Goal: Task Accomplishment & Management: Complete application form

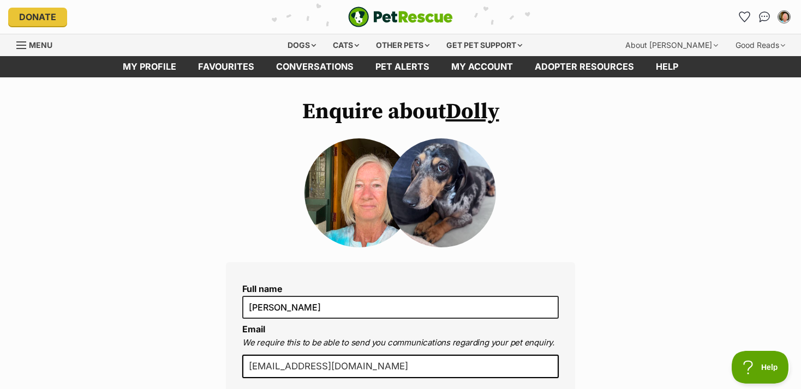
scroll to position [4, 0]
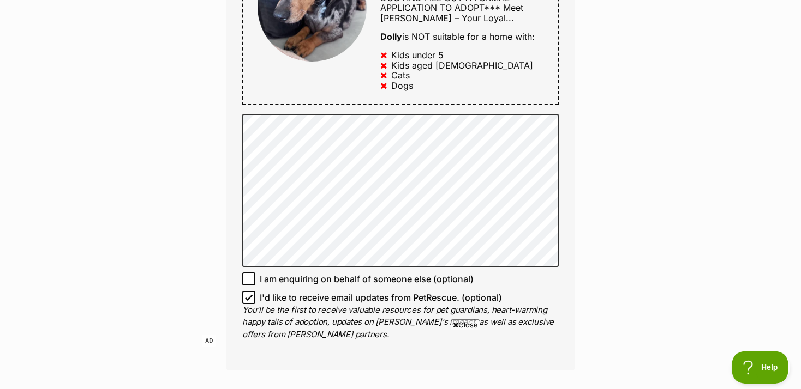
scroll to position [649, 0]
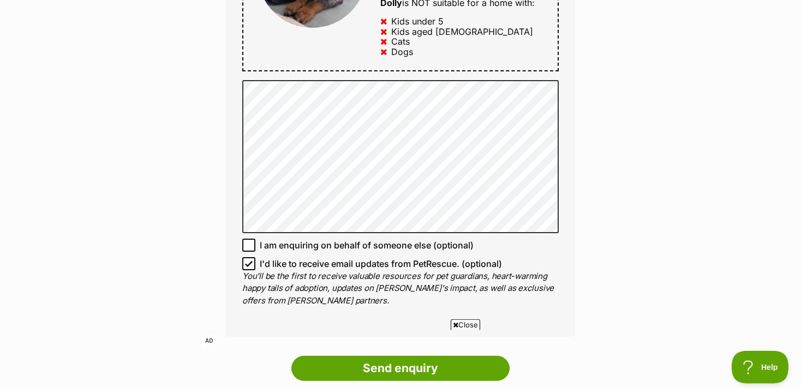
click at [250, 266] on icon at bounding box center [248, 263] width 7 height 5
click at [250, 271] on input "I'd like to receive email updates from PetRescue. (optional)" at bounding box center [248, 263] width 13 height 13
checkbox input "false"
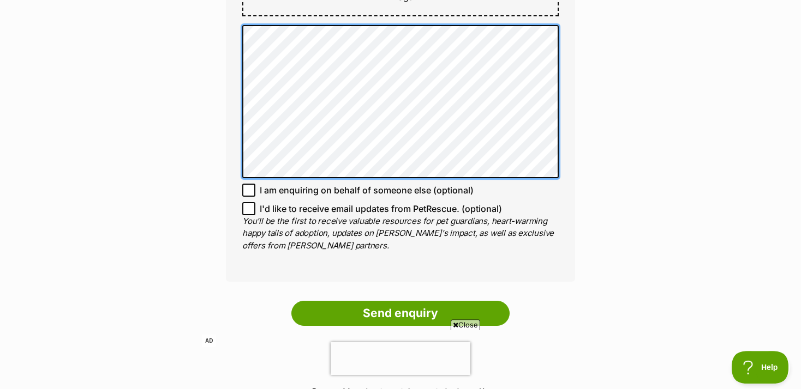
scroll to position [707, 0]
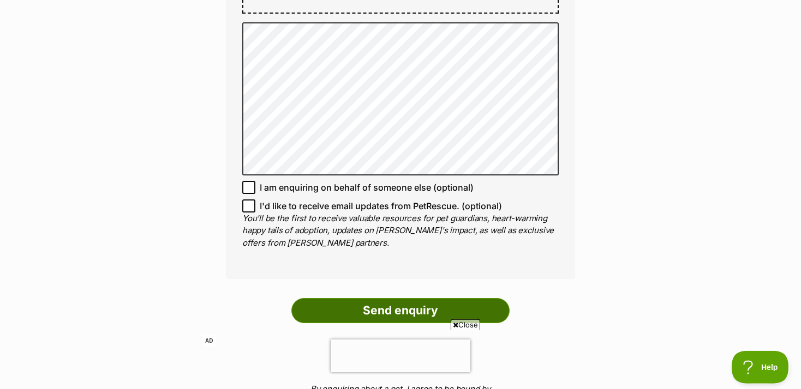
click at [401, 318] on input "Send enquiry" at bounding box center [400, 310] width 218 height 25
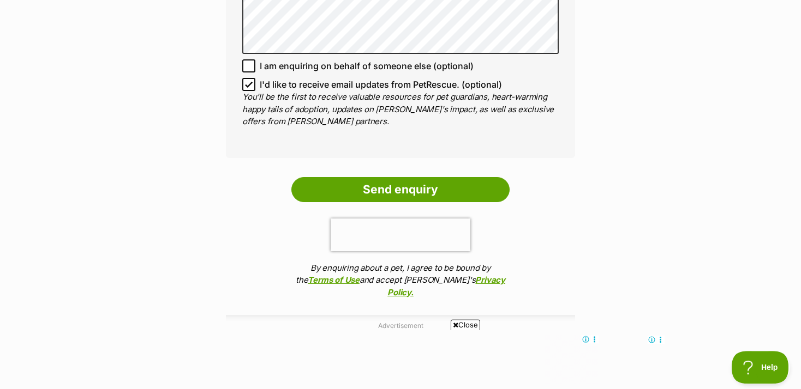
scroll to position [921, 0]
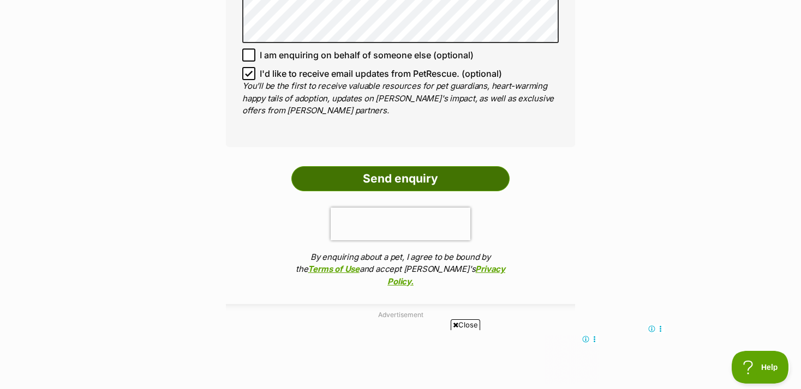
click at [395, 184] on input "Send enquiry" at bounding box center [400, 178] width 218 height 25
